Goal: Check status: Check status

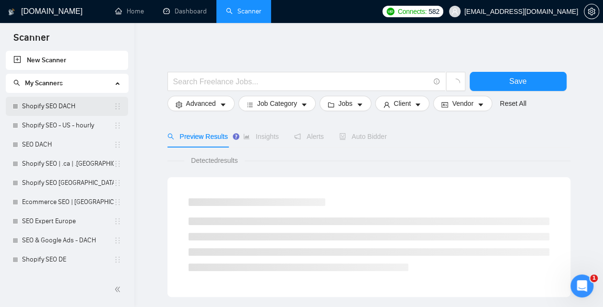
click at [67, 110] on link "Shopify SEO DACH" at bounding box center [68, 106] width 92 height 19
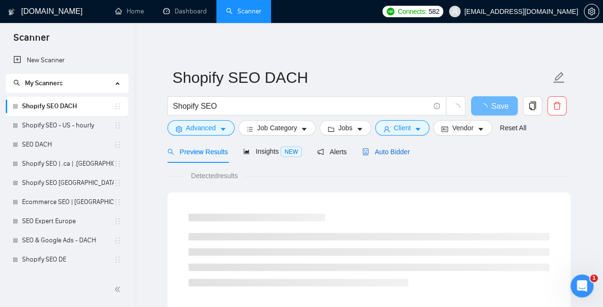
click at [386, 153] on span "Auto Bidder" at bounding box center [385, 152] width 47 height 8
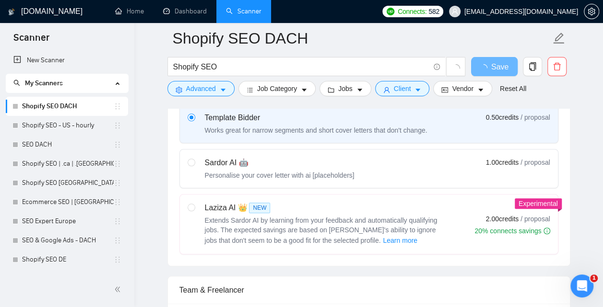
scroll to position [314, 0]
click at [592, 15] on icon "setting" at bounding box center [591, 12] width 8 height 8
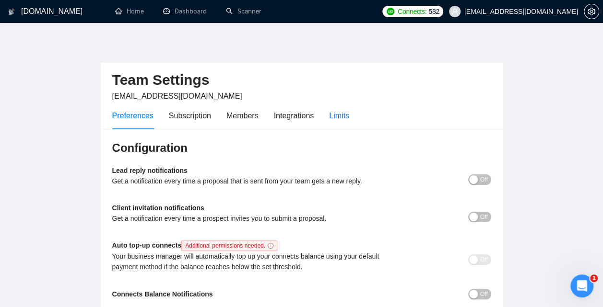
click at [343, 119] on div "Limits" at bounding box center [339, 116] width 20 height 12
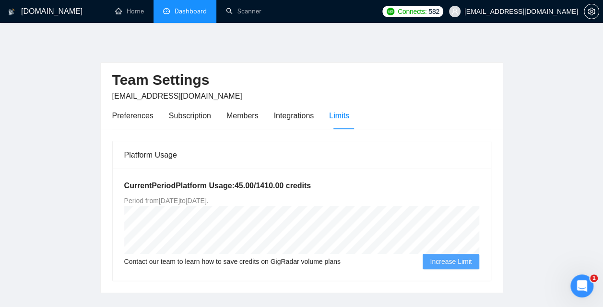
click at [190, 15] on link "Dashboard" at bounding box center [185, 11] width 44 height 8
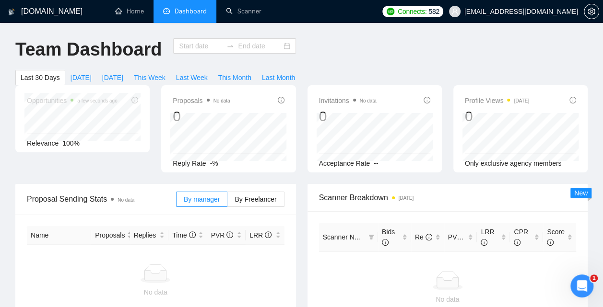
type input "2025-07-26"
type input "2025-08-25"
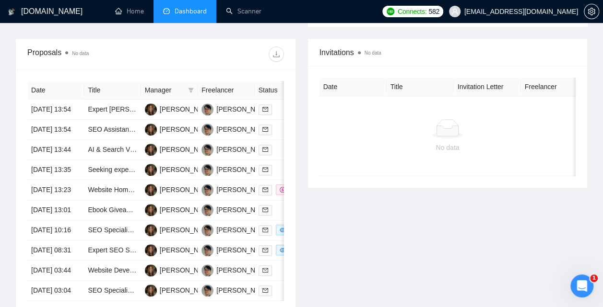
scroll to position [369, 0]
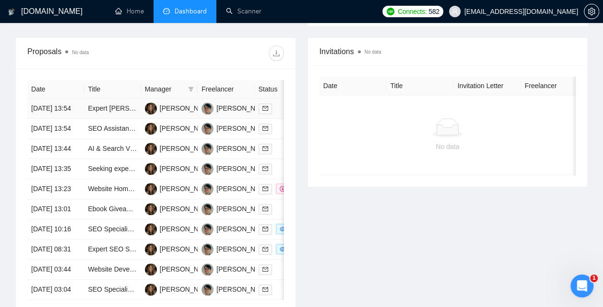
click at [175, 104] on td "Alona Morhunova" at bounding box center [169, 109] width 57 height 20
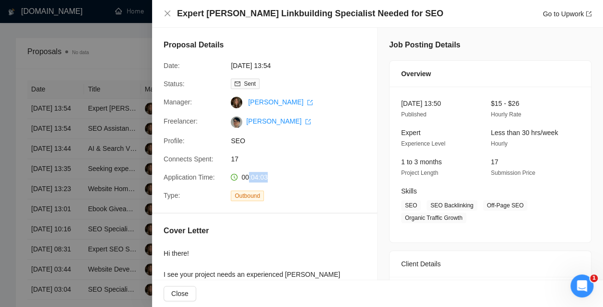
drag, startPoint x: 271, startPoint y: 179, endPoint x: 249, endPoint y: 177, distance: 22.2
click at [249, 177] on div "00:04:03" at bounding box center [277, 177] width 101 height 11
click at [63, 231] on div at bounding box center [301, 153] width 603 height 307
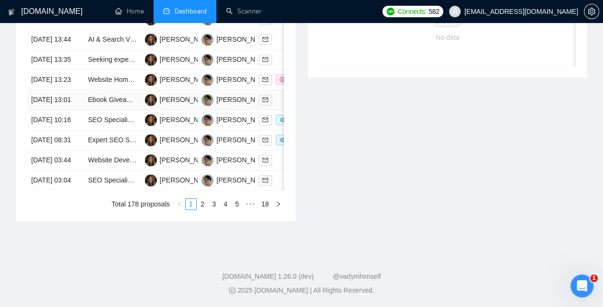
scroll to position [484, 0]
click at [176, 130] on td "Alona Morhunova" at bounding box center [169, 120] width 57 height 20
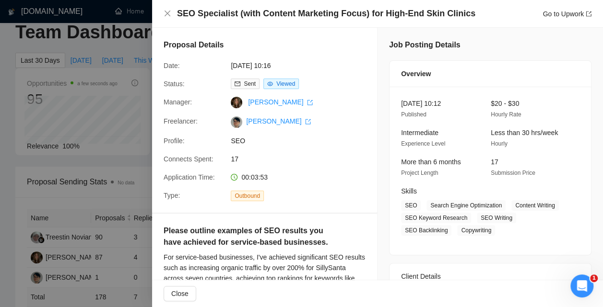
scroll to position [0, 0]
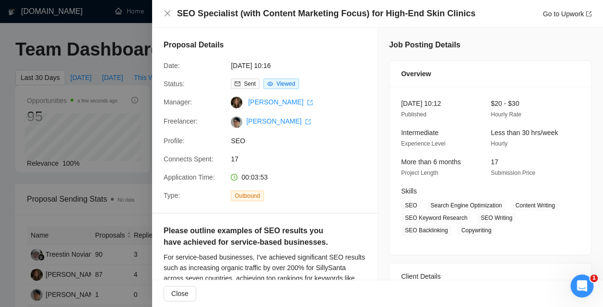
click at [112, 150] on div at bounding box center [301, 153] width 603 height 307
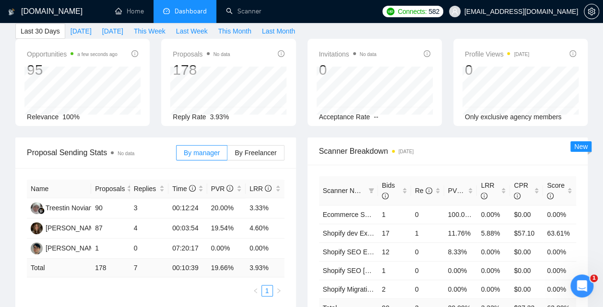
scroll to position [56, 0]
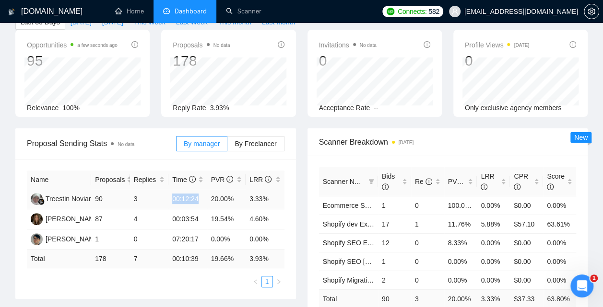
drag, startPoint x: 204, startPoint y: 207, endPoint x: 171, endPoint y: 207, distance: 32.6
click at [171, 207] on td "00:12:24" at bounding box center [187, 199] width 38 height 20
